Goal: Browse casually: Explore the website without a specific task or goal

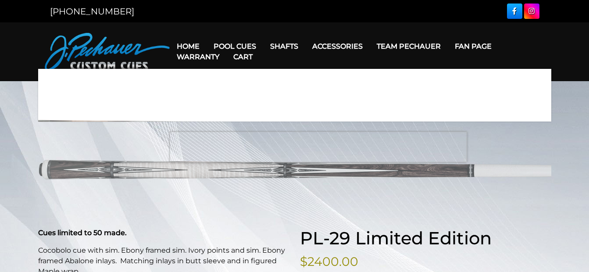
select select "********"
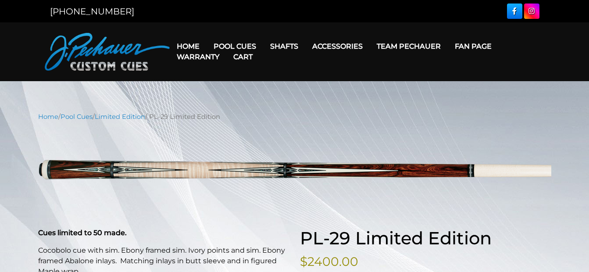
drag, startPoint x: 305, startPoint y: 219, endPoint x: 291, endPoint y: 79, distance: 141.1
click at [233, 46] on link "Cart" at bounding box center [242, 57] width 33 height 22
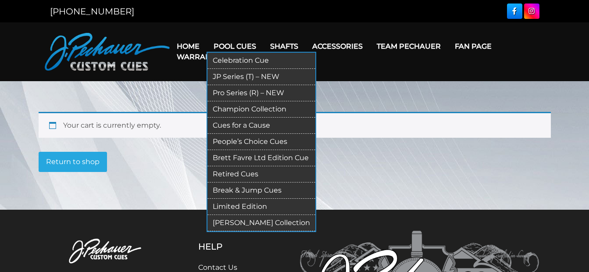
click at [255, 205] on link "Limited Edition" at bounding box center [262, 207] width 108 height 16
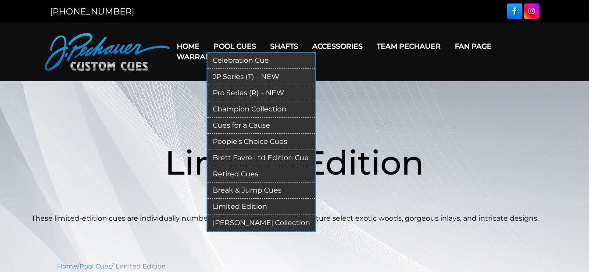
click at [269, 159] on link "Brett Favre Ltd Edition Cue" at bounding box center [262, 158] width 108 height 16
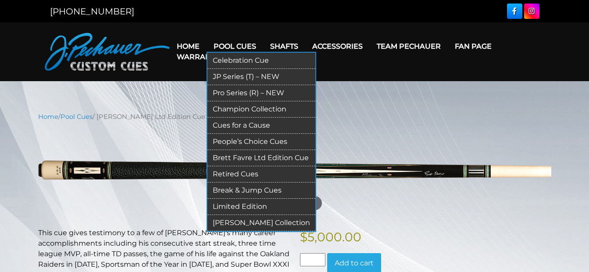
click at [264, 111] on link "Champion Collection" at bounding box center [262, 109] width 108 height 16
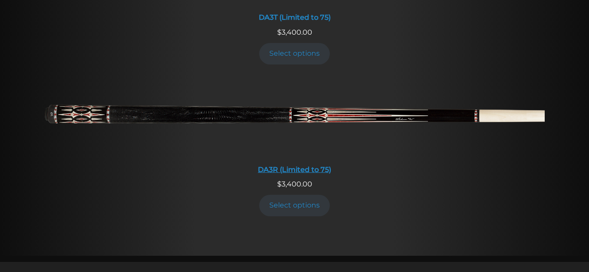
scroll to position [1594, 0]
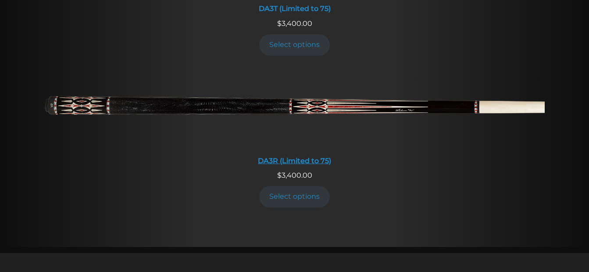
click at [328, 115] on img at bounding box center [295, 109] width 500 height 83
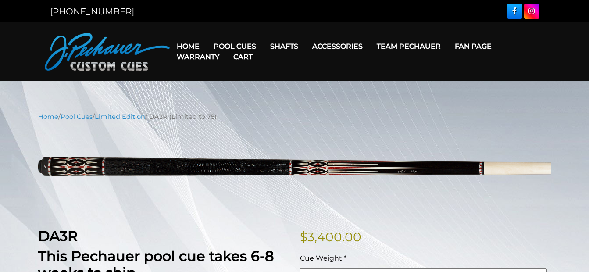
drag, startPoint x: 321, startPoint y: 208, endPoint x: 313, endPoint y: 81, distance: 127.6
